Goal: Transaction & Acquisition: Purchase product/service

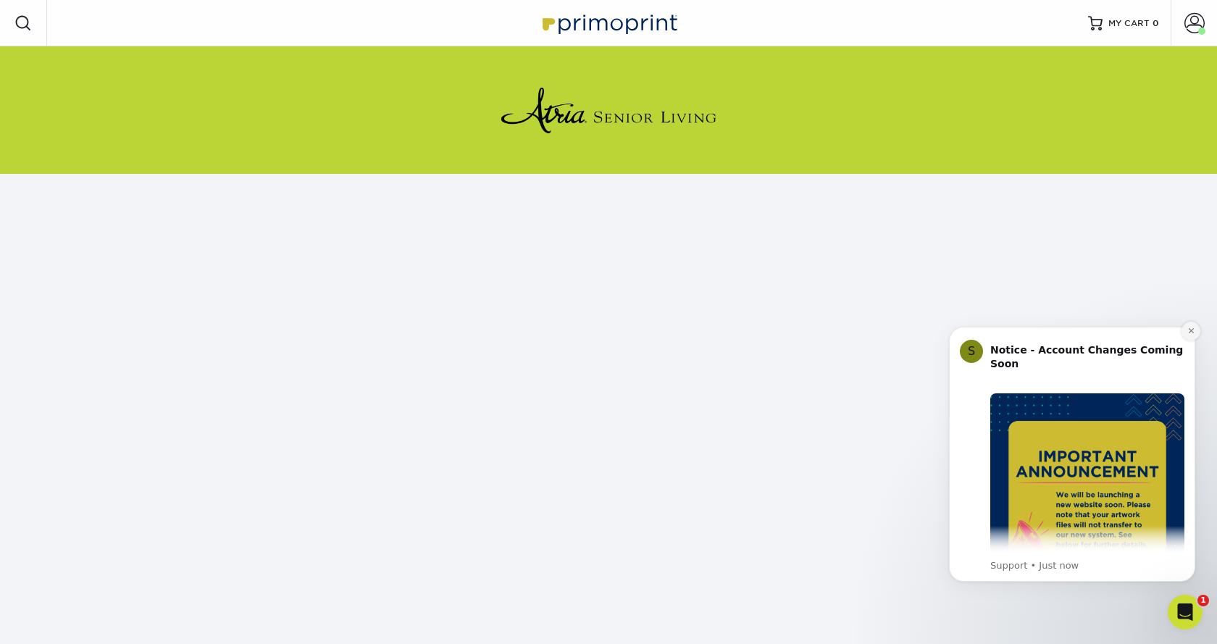
click at [1191, 331] on icon "Dismiss notification" at bounding box center [1190, 330] width 5 height 5
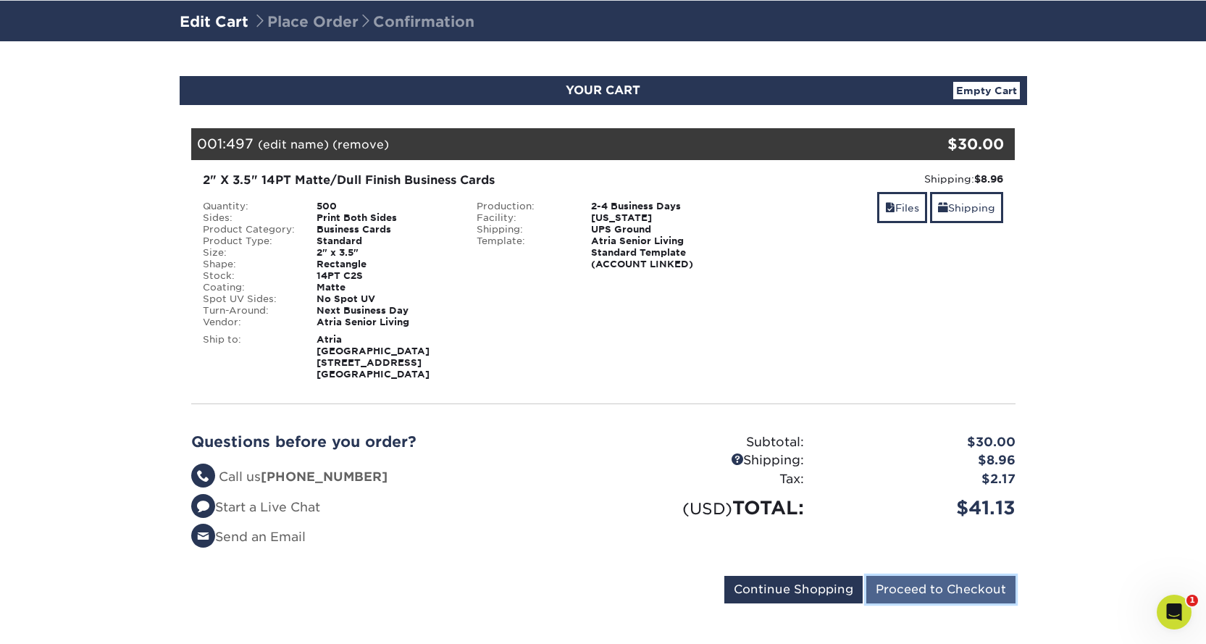
click at [894, 576] on input "Proceed to Checkout" at bounding box center [940, 590] width 149 height 28
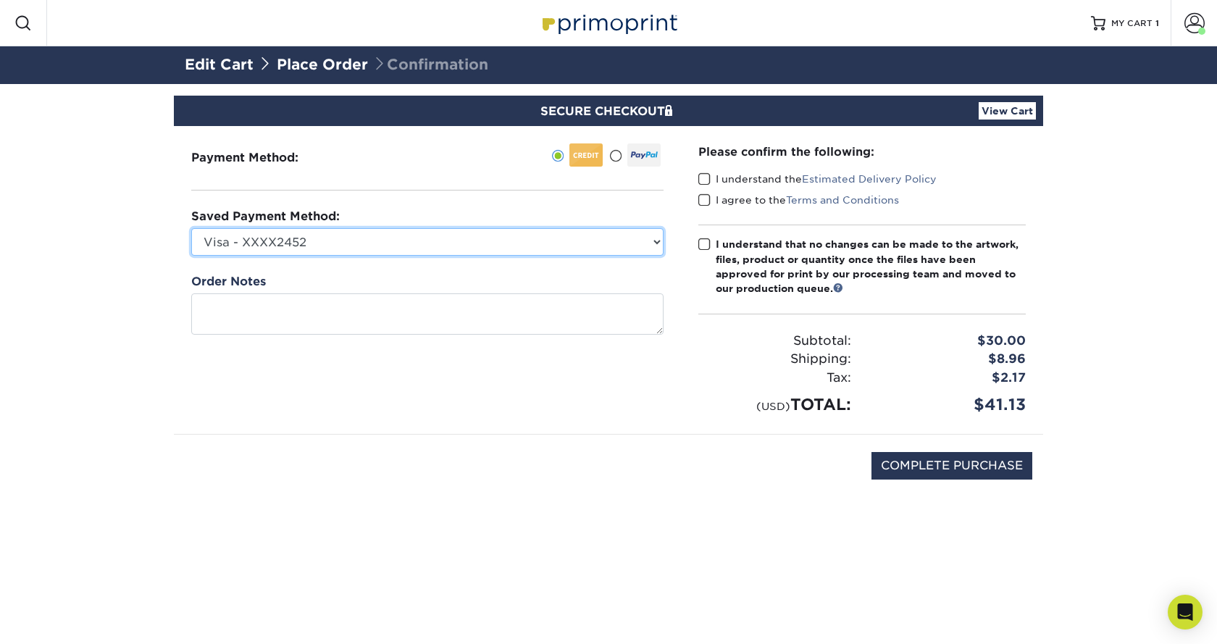
click at [290, 246] on select "Visa - XXXX2452 Visa - XXXX6619 Visa - XXXX2452 Visa - XXXX2729 Visa - XXXX8808…" at bounding box center [427, 242] width 472 height 28
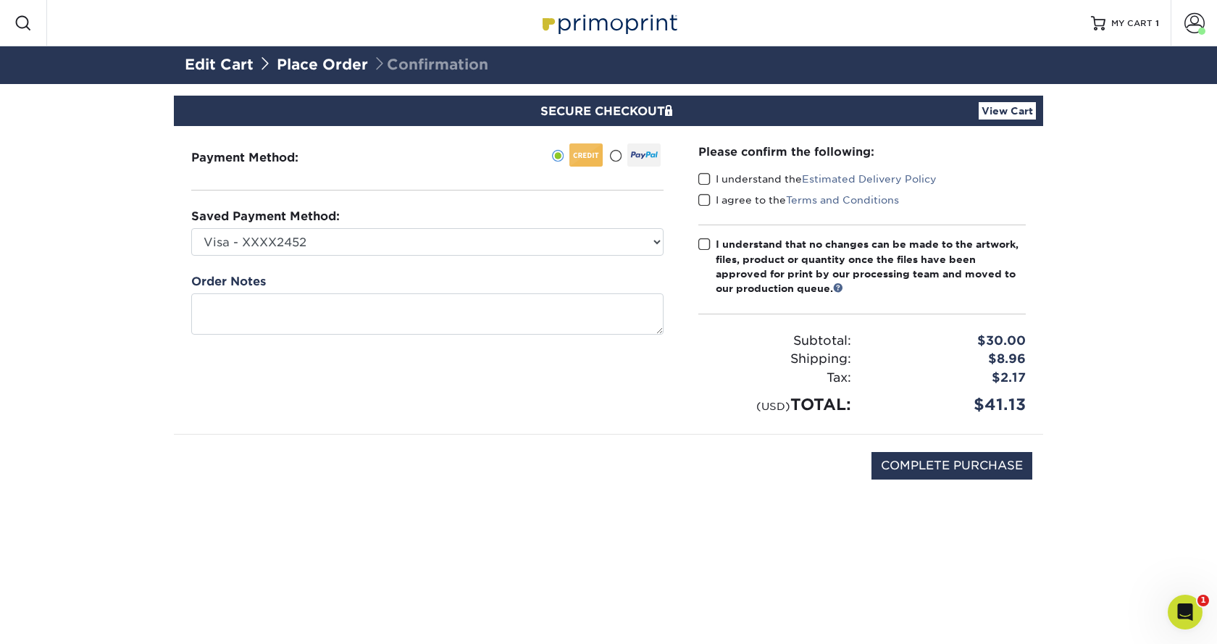
click at [695, 181] on div "Please confirm the following: I understand the Estimated Delivery Policy I agre…" at bounding box center [862, 280] width 362 height 308
click at [706, 175] on span at bounding box center [704, 179] width 12 height 14
click at [0, 0] on input "I understand the Estimated Delivery Policy" at bounding box center [0, 0] width 0 height 0
click at [705, 205] on span at bounding box center [704, 200] width 12 height 14
click at [0, 0] on input "I agree to the Terms and Conditions" at bounding box center [0, 0] width 0 height 0
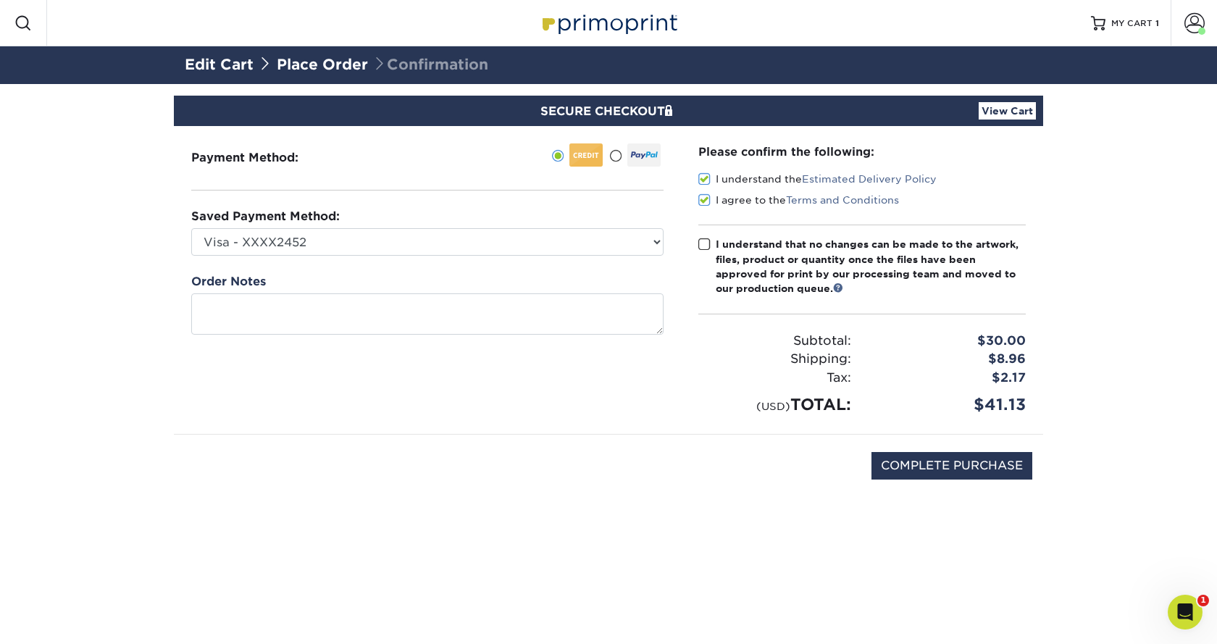
click at [703, 243] on span at bounding box center [704, 245] width 12 height 14
click at [0, 0] on input "I understand that no changes can be made to the artwork, files, product or quan…" at bounding box center [0, 0] width 0 height 0
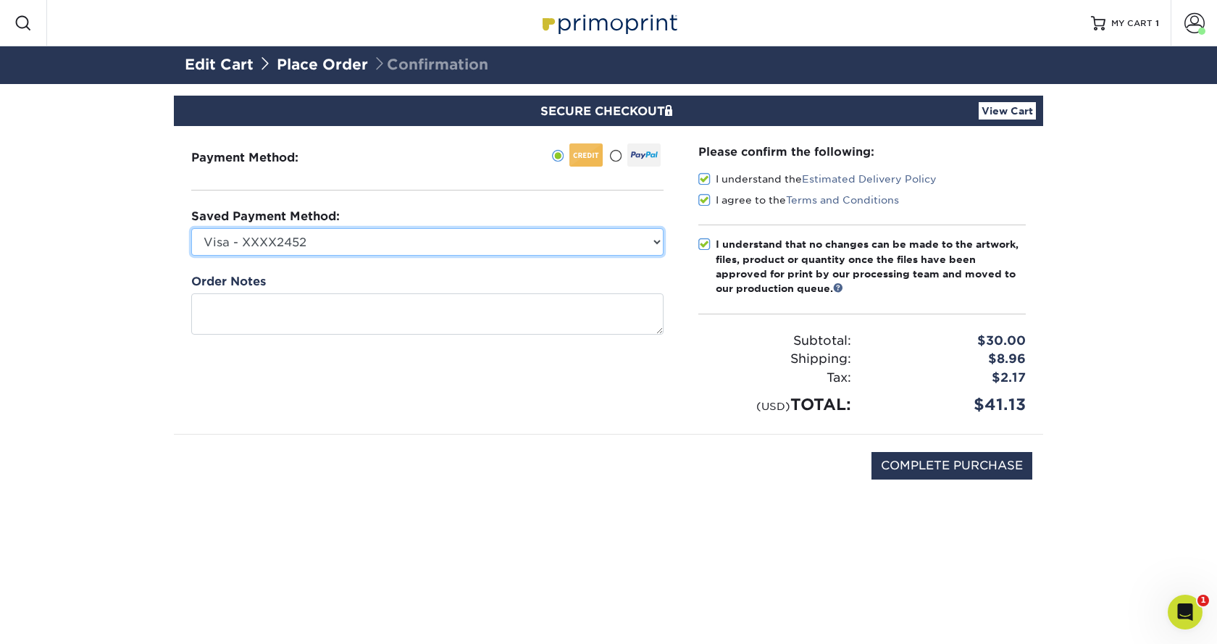
click at [365, 241] on select "Visa - XXXX2452 Visa - XXXX6619 Visa - XXXX2452 Visa - XXXX2729 Visa - XXXX8808…" at bounding box center [427, 242] width 472 height 28
select select
click at [191, 228] on select "Visa - XXXX2452 Visa - XXXX6619 Visa - XXXX2452 Visa - XXXX2729 Visa - XXXX8808…" at bounding box center [427, 242] width 472 height 28
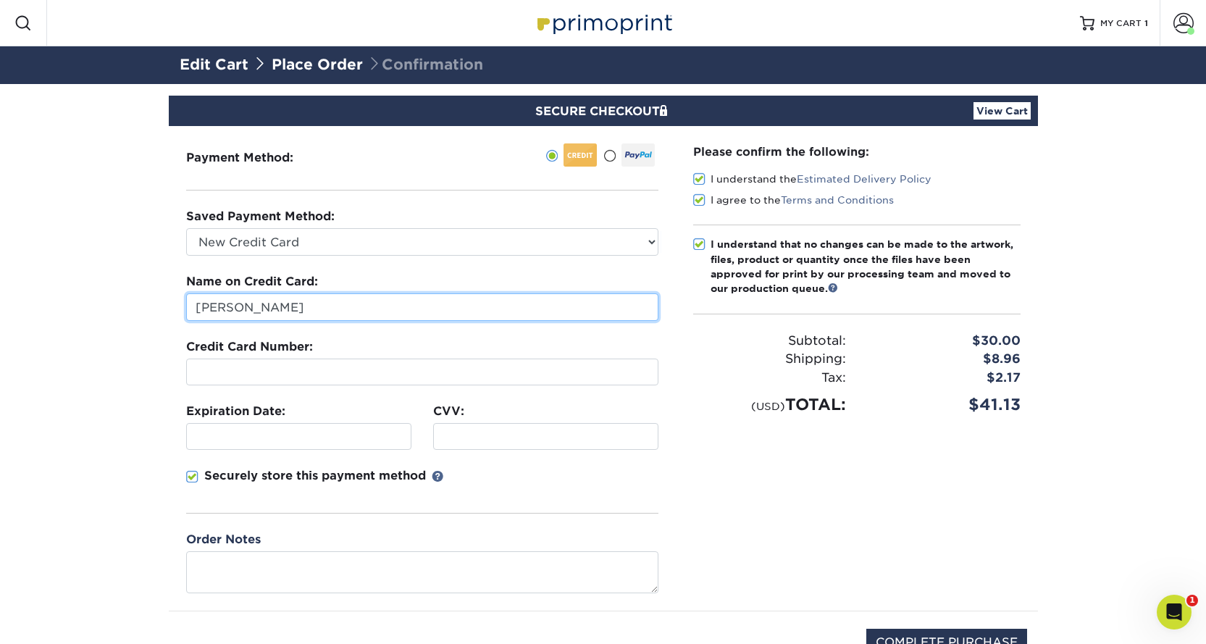
drag, startPoint x: 238, startPoint y: 313, endPoint x: 103, endPoint y: 327, distance: 136.1
click at [106, 327] on section "SECURE CHECKOUT View Cart Payment Method: Saved Payment Method:" at bounding box center [603, 404] width 1206 height 640
type input "[PERSON_NAME]"
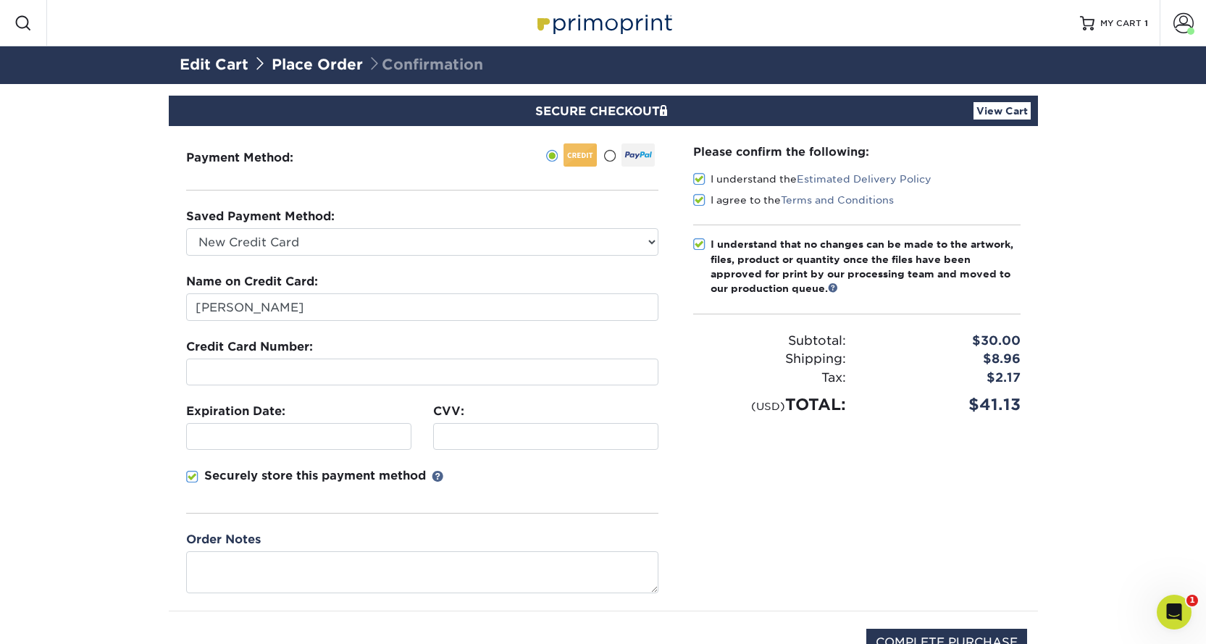
click at [225, 355] on label "Credit Card Number:" at bounding box center [249, 346] width 127 height 17
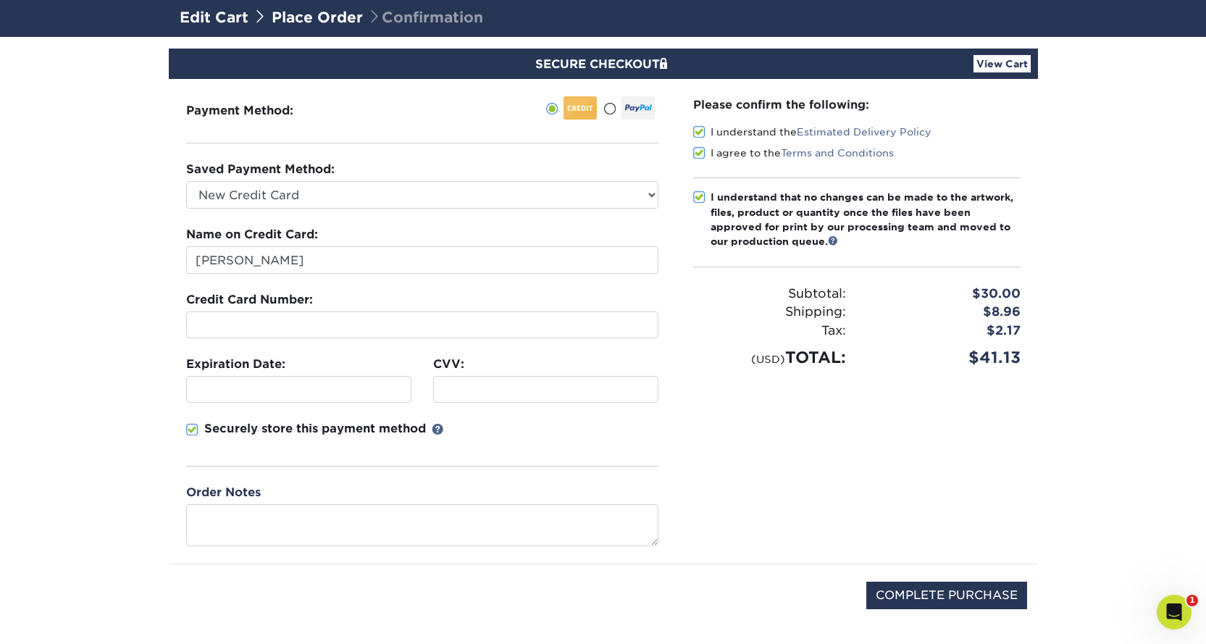
scroll to position [72, 0]
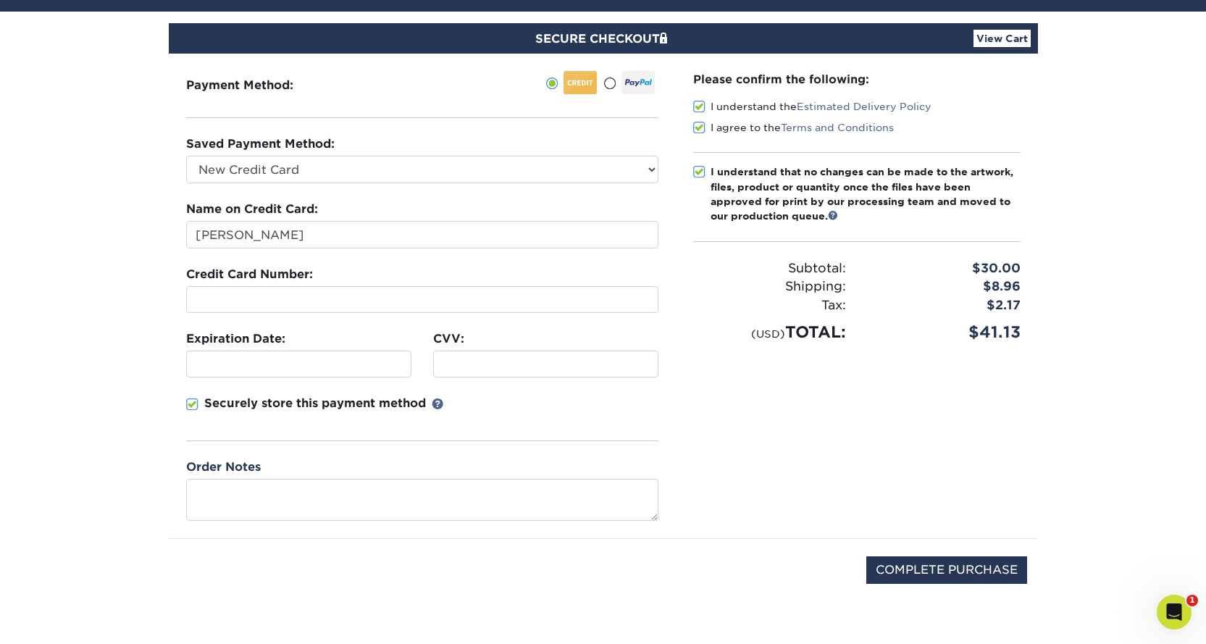
click at [921, 553] on div "COMPLETE PURCHASE" at bounding box center [603, 577] width 847 height 77
drag, startPoint x: 921, startPoint y: 564, endPoint x: 902, endPoint y: 572, distance: 19.8
click at [921, 566] on input "COMPLETE PURCHASE" at bounding box center [946, 570] width 161 height 28
type input "PROCESSING, PLEASE WAIT..."
